Goal: Register for event/course: Sign up to attend an event or enroll in a course

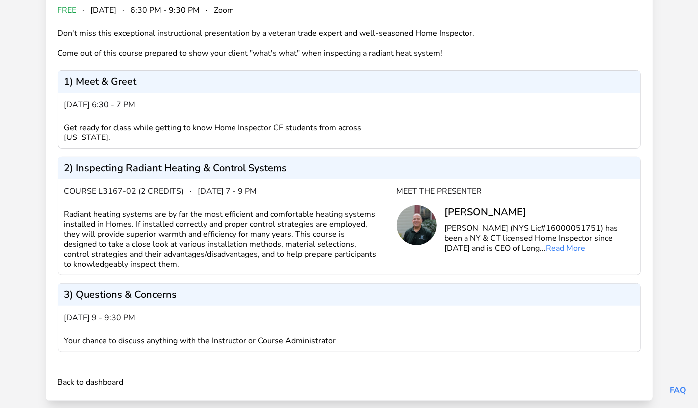
scroll to position [140, 0]
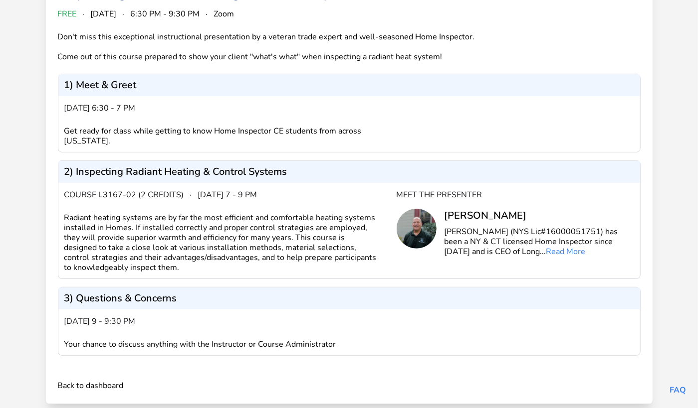
scroll to position [140, 0]
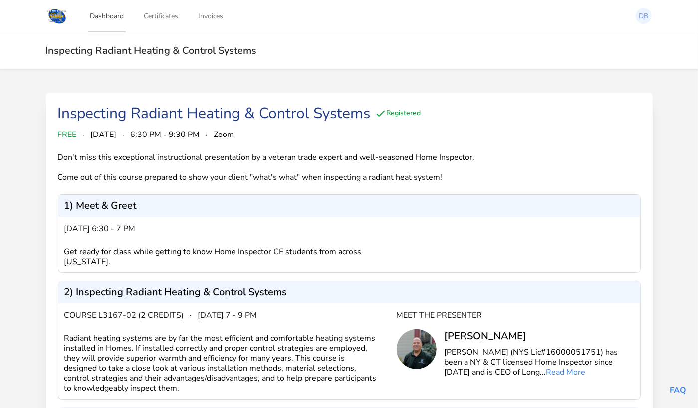
click at [110, 18] on link "Dashboard" at bounding box center [107, 16] width 38 height 33
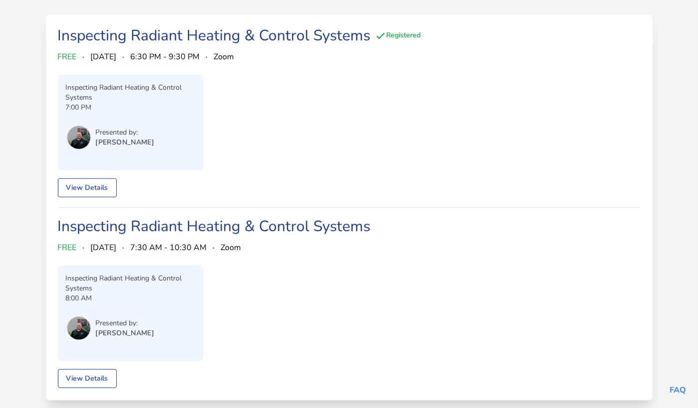
scroll to position [93, 0]
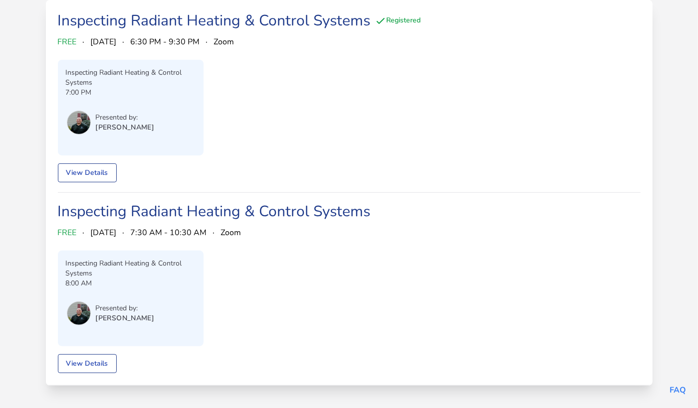
click at [197, 23] on link "Inspecting Radiant Heating & Control Systems" at bounding box center [214, 20] width 313 height 20
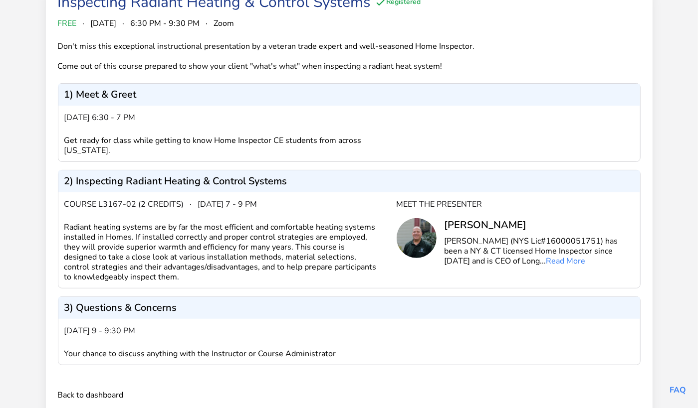
scroll to position [140, 0]
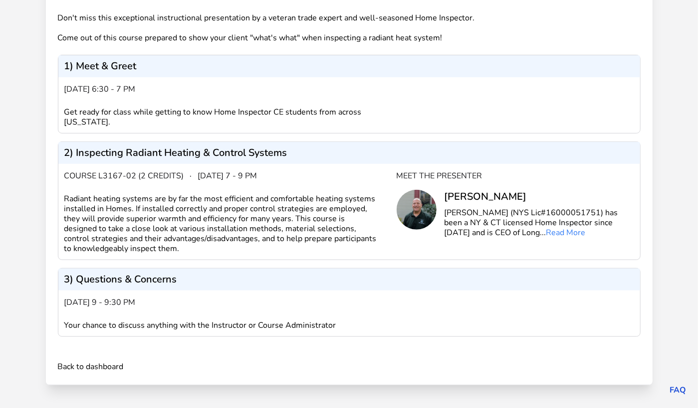
click at [678, 391] on link "FAQ" at bounding box center [677, 390] width 16 height 11
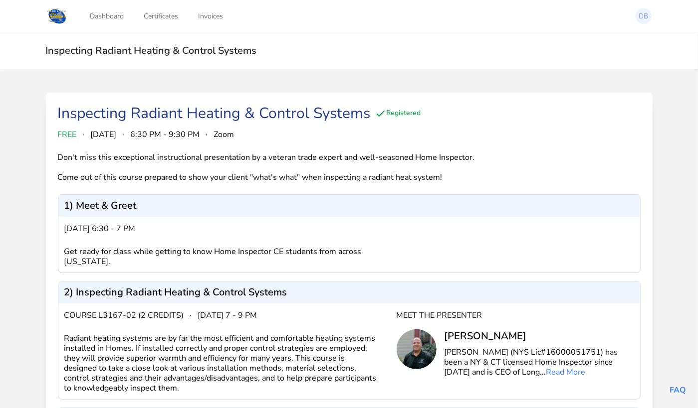
scroll to position [0, 0]
click at [234, 133] on span "Zoom" at bounding box center [224, 135] width 20 height 12
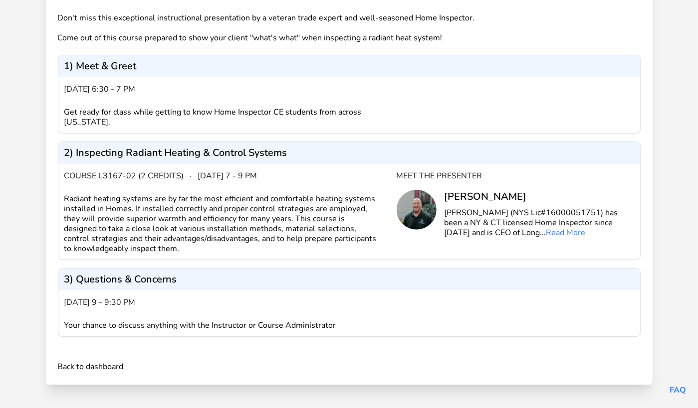
scroll to position [140, 0]
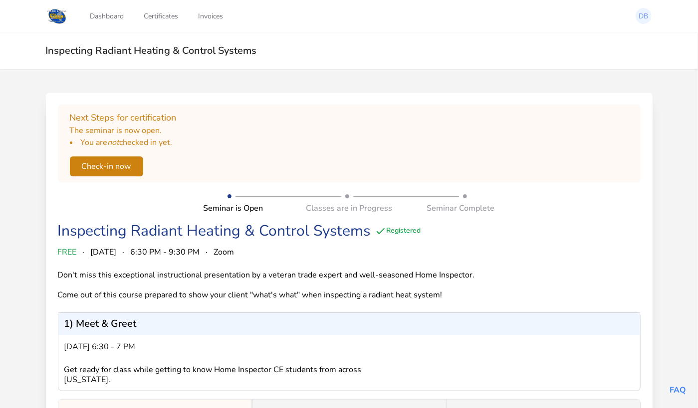
click at [126, 164] on button "Check-in now" at bounding box center [106, 167] width 73 height 20
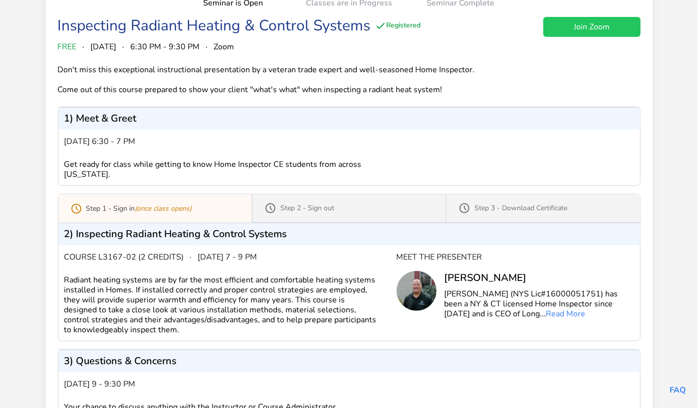
scroll to position [128, 0]
click at [127, 203] on p "Step 1 - Sign in (once class opens)" at bounding box center [139, 208] width 106 height 10
click at [578, 26] on link "Join Zoom" at bounding box center [591, 26] width 97 height 20
